Goal: Ask a question

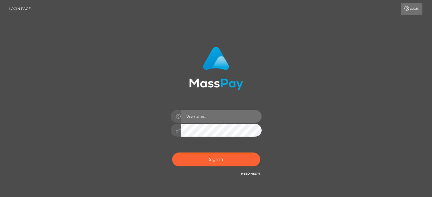
click at [198, 113] on input "text" at bounding box center [221, 116] width 81 height 13
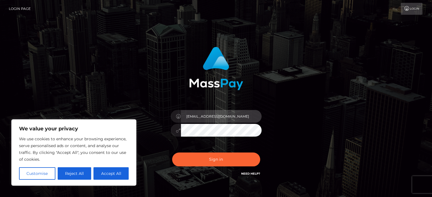
type input "biancalingerie33@gmail.com"
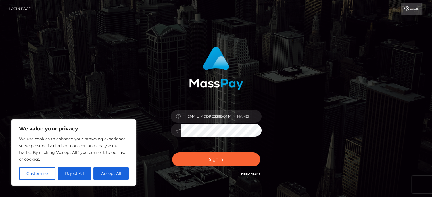
click at [172, 153] on button "Sign in" at bounding box center [216, 160] width 88 height 14
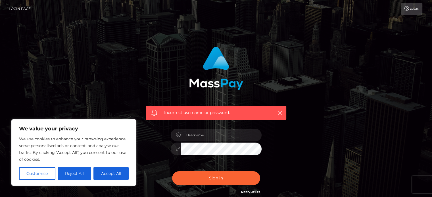
click at [252, 194] on link "Need Help?" at bounding box center [250, 193] width 19 height 4
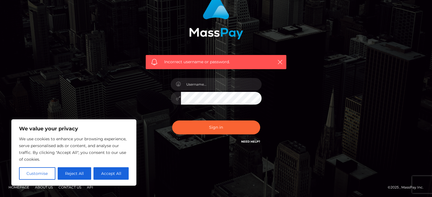
click at [251, 141] on link "Need Help?" at bounding box center [250, 142] width 19 height 4
click at [75, 170] on button "Reject All" at bounding box center [75, 173] width 34 height 12
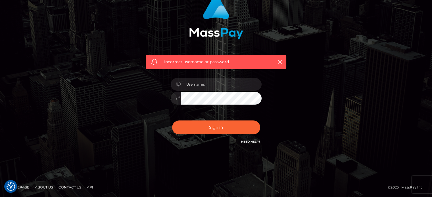
click at [253, 143] on link "Need Help?" at bounding box center [250, 142] width 19 height 4
click at [252, 143] on link "Need Help?" at bounding box center [250, 142] width 19 height 4
click at [281, 63] on icon "button" at bounding box center [280, 62] width 6 height 6
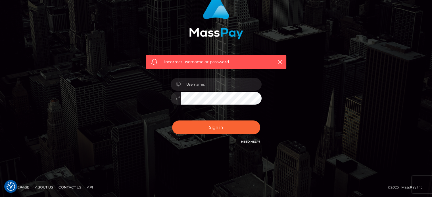
click at [251, 140] on h6 "Need Help?" at bounding box center [250, 141] width 19 height 5
click at [251, 141] on link "Need Help?" at bounding box center [250, 142] width 19 height 4
